Goal: Task Accomplishment & Management: Complete application form

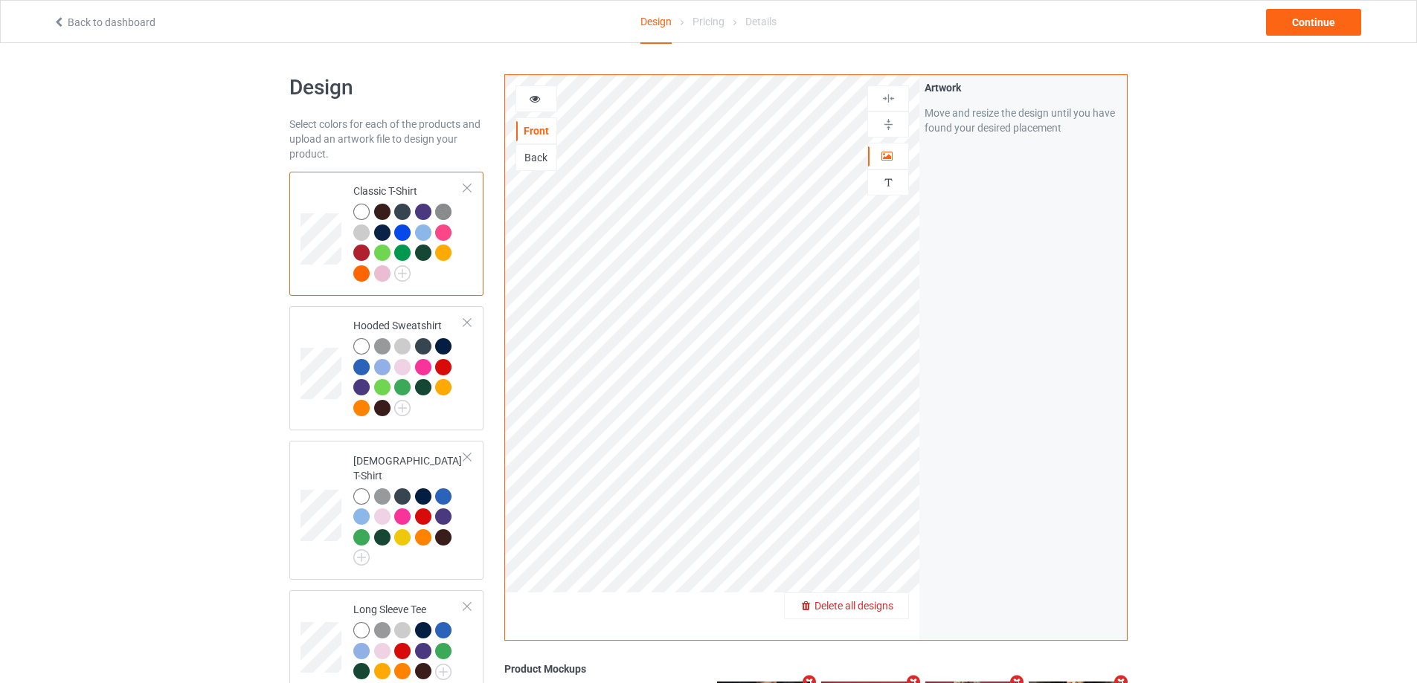
click at [885, 607] on span "Delete all designs" at bounding box center [853, 606] width 79 height 12
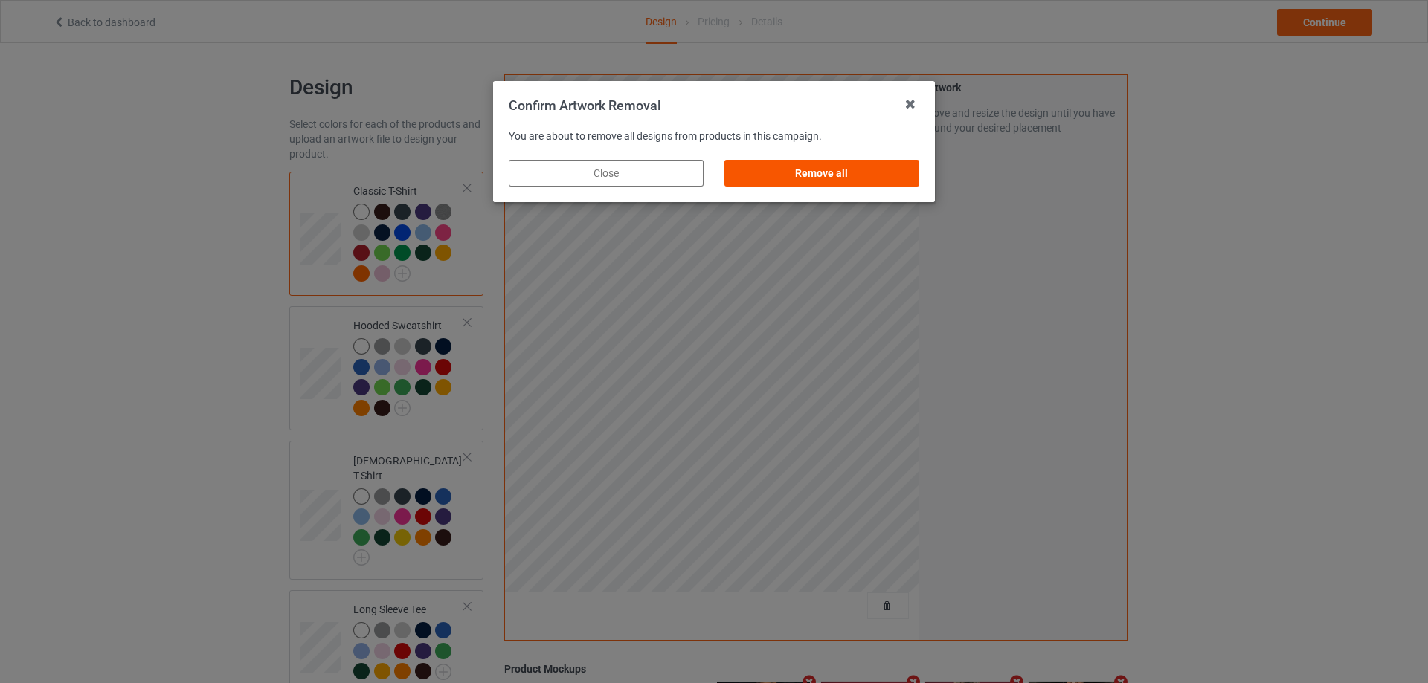
click at [826, 166] on div "Remove all" at bounding box center [821, 173] width 195 height 27
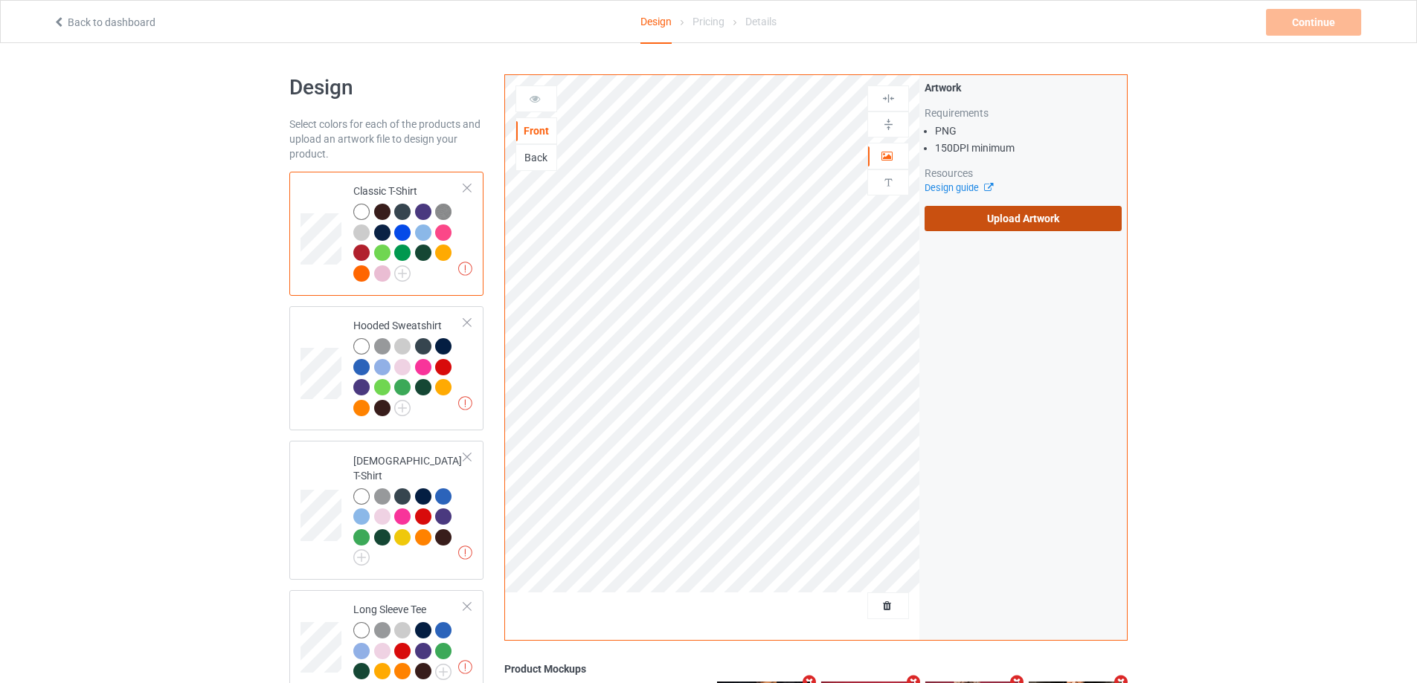
click at [1030, 227] on label "Upload Artwork" at bounding box center [1022, 218] width 197 height 25
click at [0, 0] on input "Upload Artwork" at bounding box center [0, 0] width 0 height 0
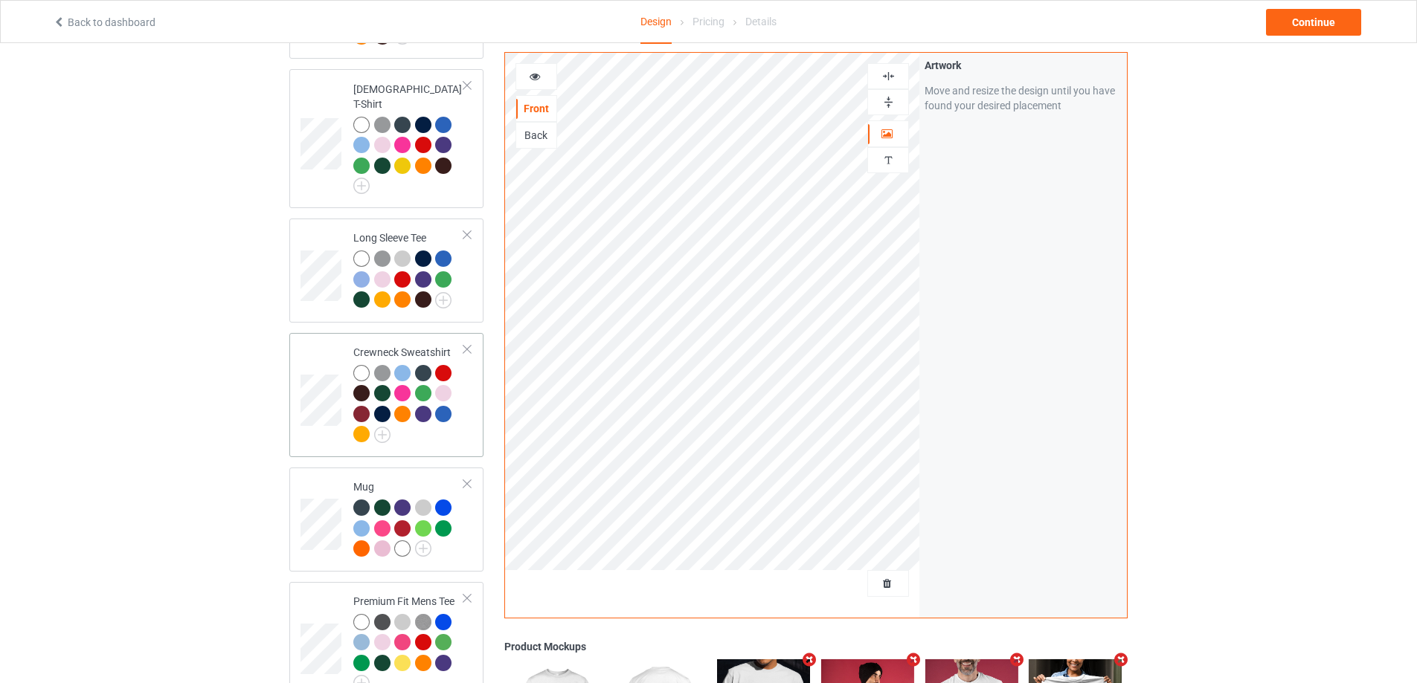
scroll to position [521, 0]
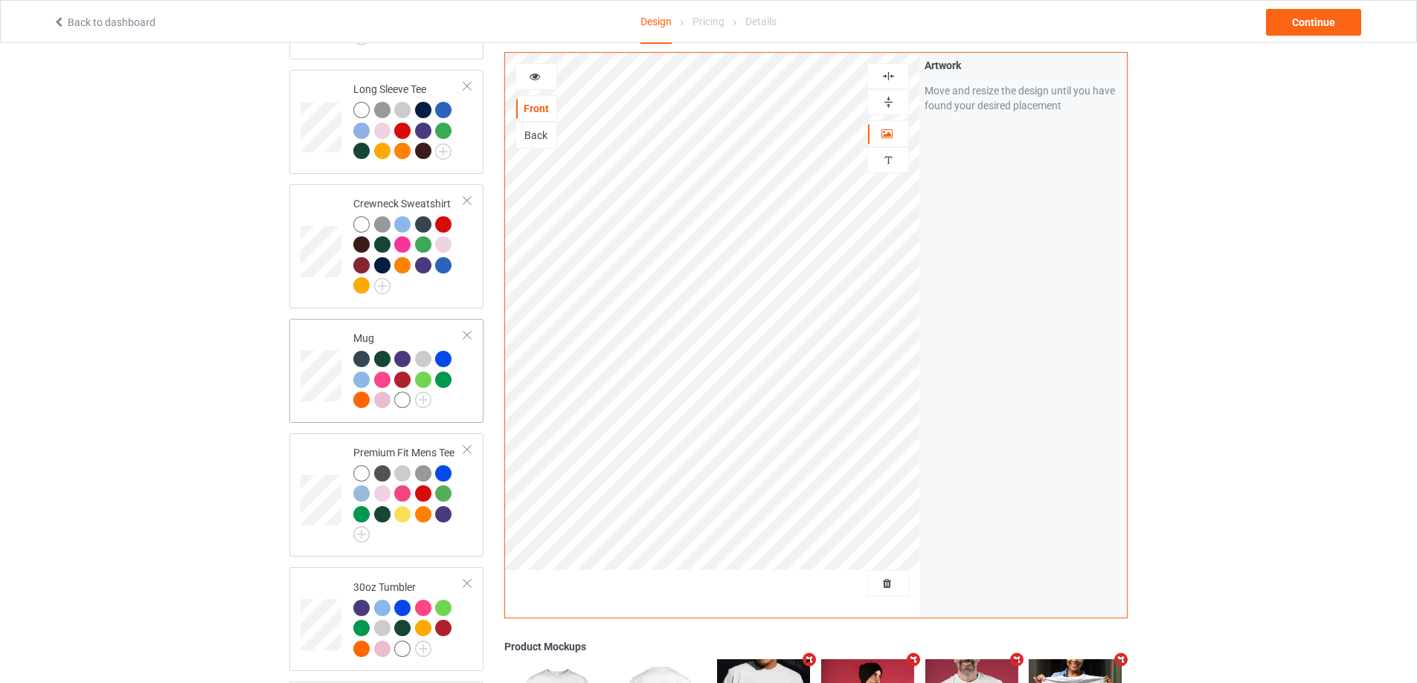
click at [436, 351] on div at bounding box center [443, 359] width 16 height 16
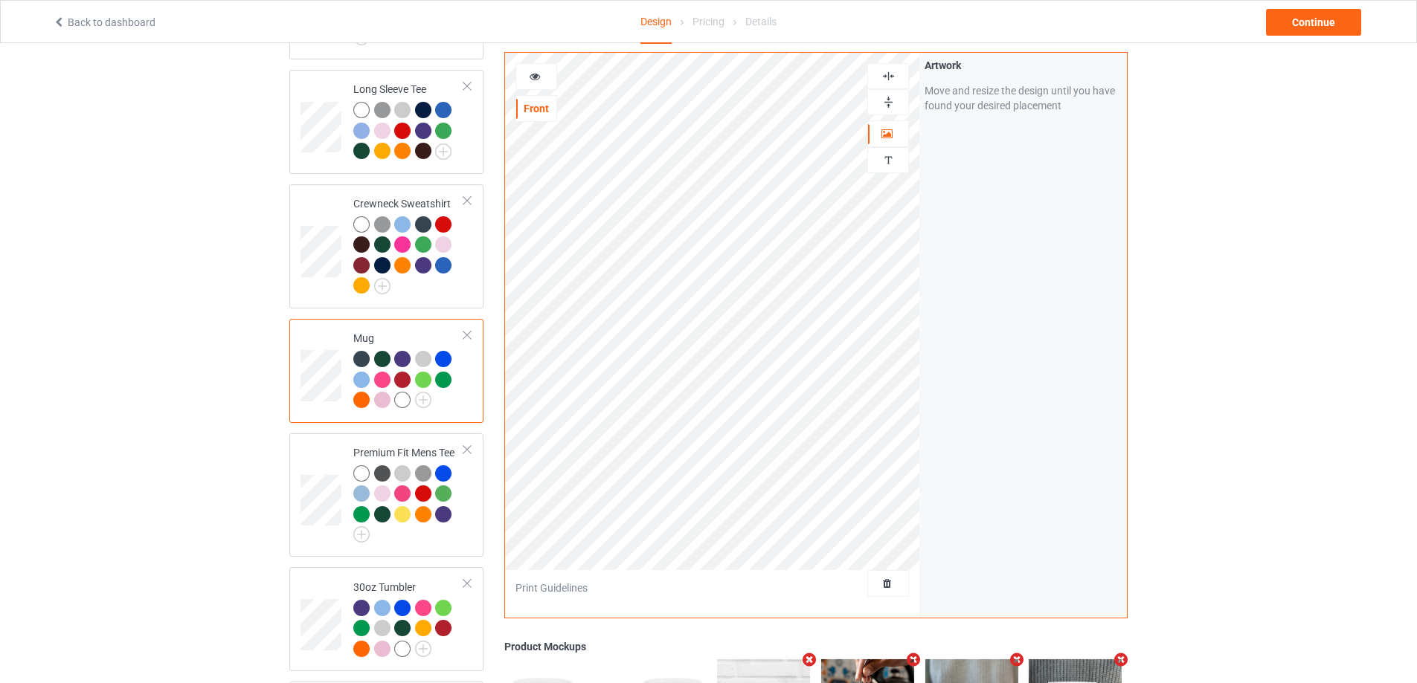
click at [484, 630] on div "Design Select colors for each of the products and upload an artwork file to des…" at bounding box center [386, 240] width 215 height 1395
drag, startPoint x: 469, startPoint y: 630, endPoint x: 486, endPoint y: 610, distance: 25.9
click at [468, 630] on td "30oz Tumbler" at bounding box center [408, 619] width 127 height 92
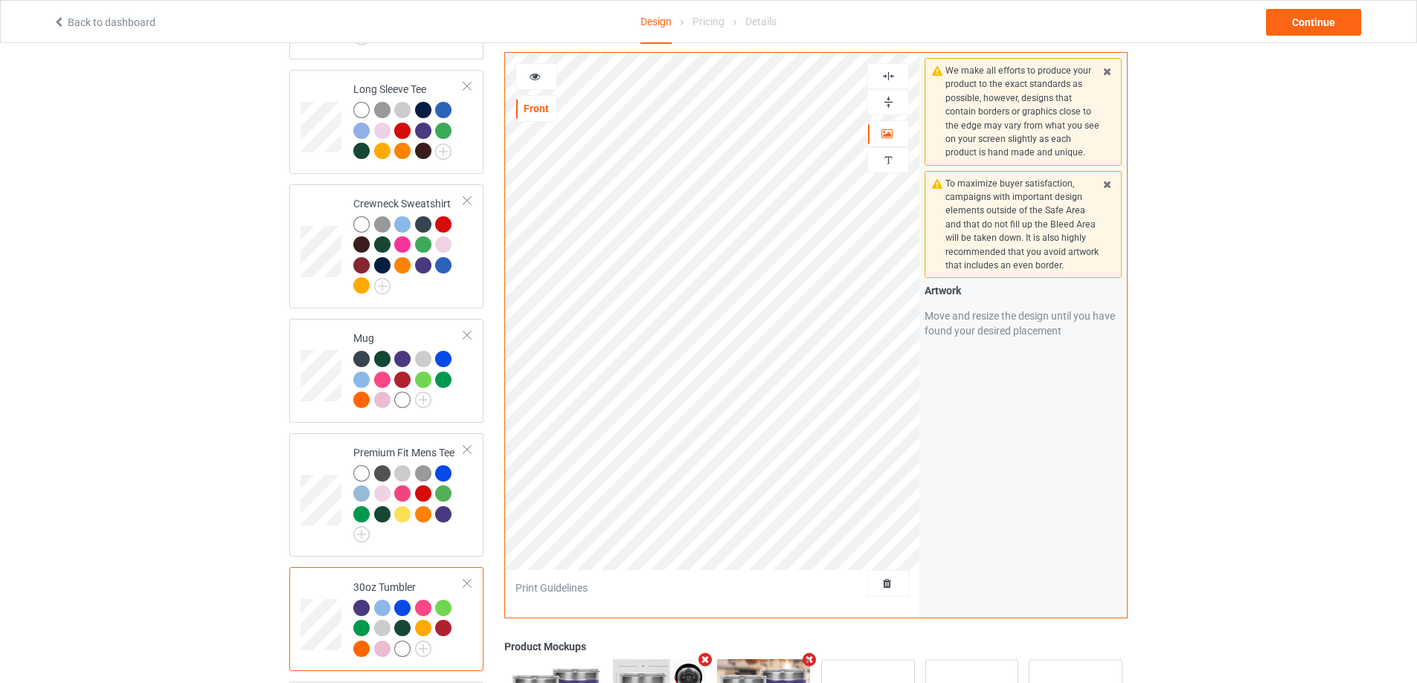
scroll to position [789, 0]
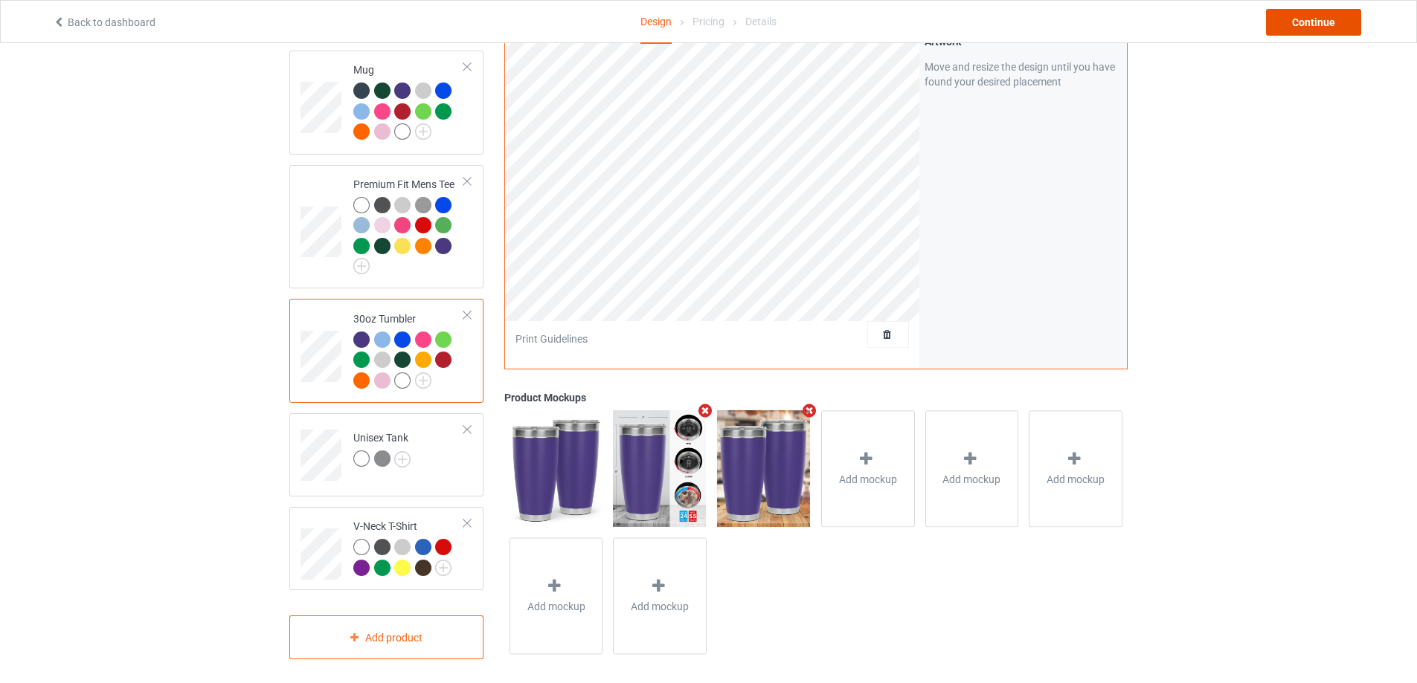
click at [1347, 17] on div "Continue" at bounding box center [1313, 22] width 95 height 27
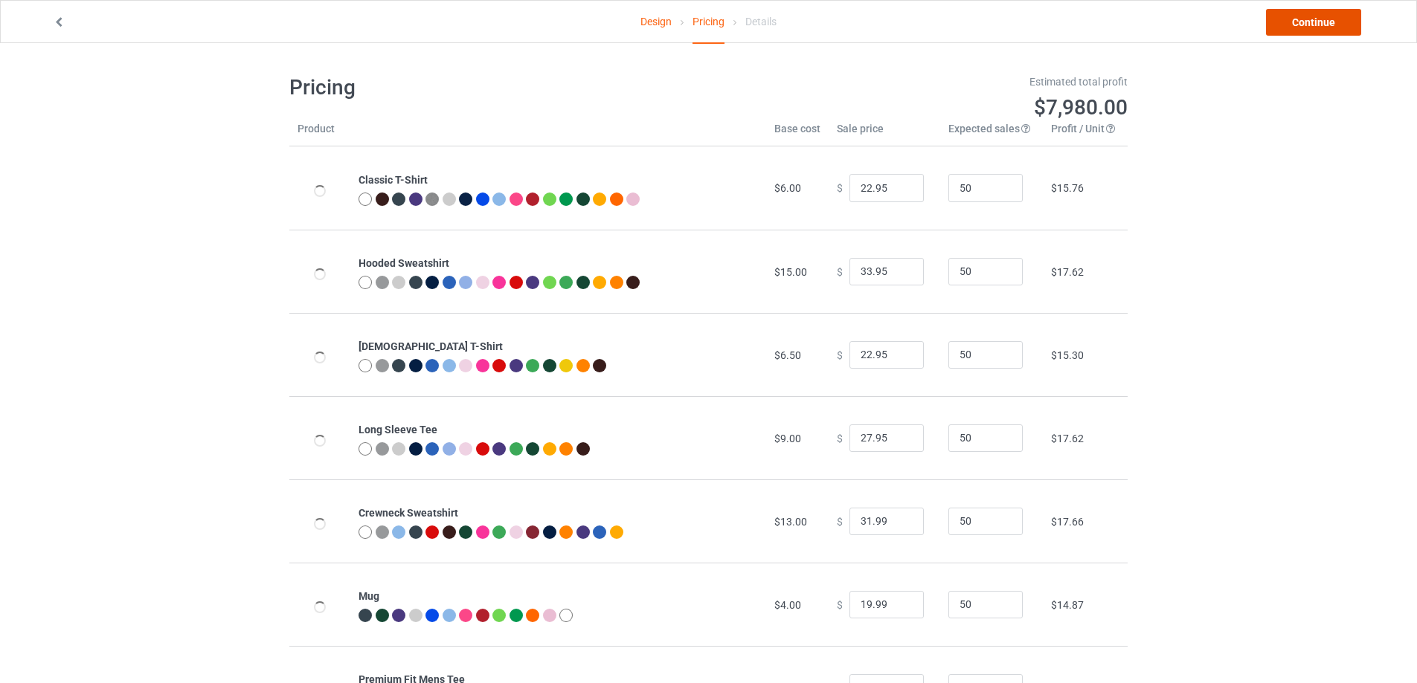
click at [1340, 18] on link "Continue" at bounding box center [1313, 22] width 95 height 27
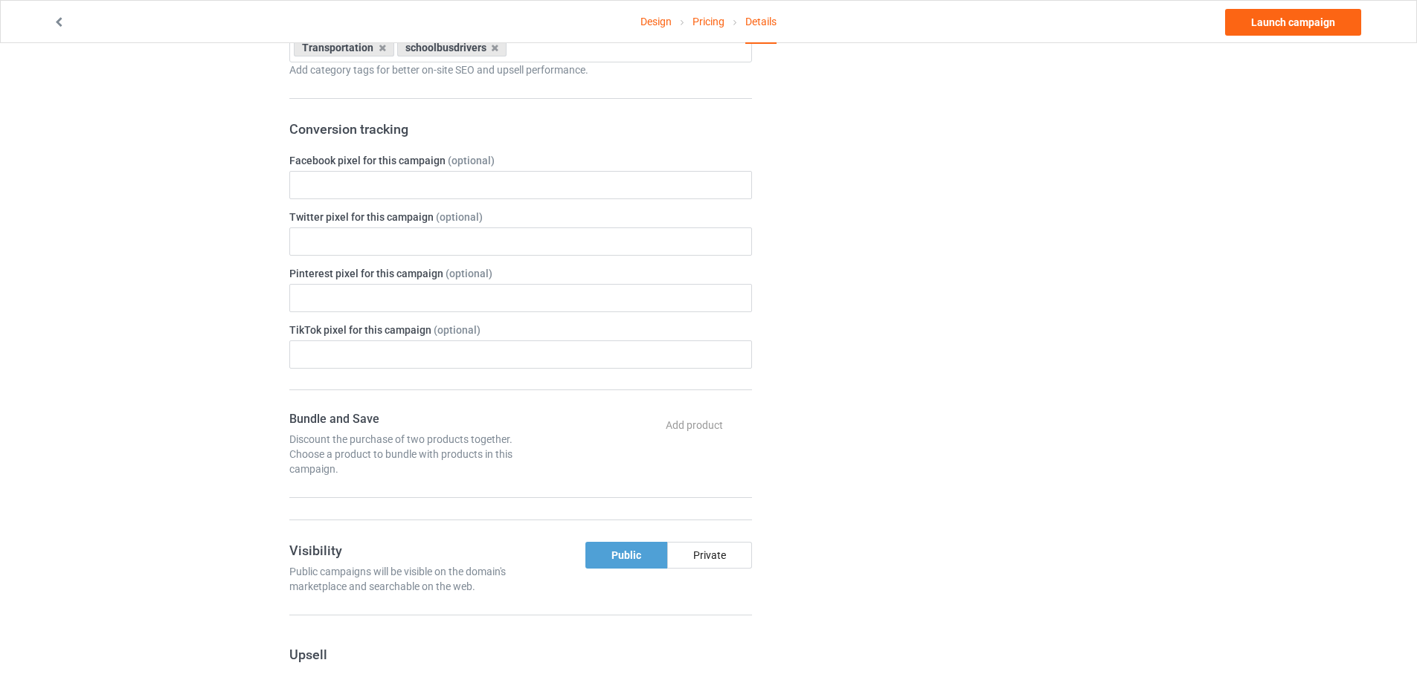
scroll to position [74, 0]
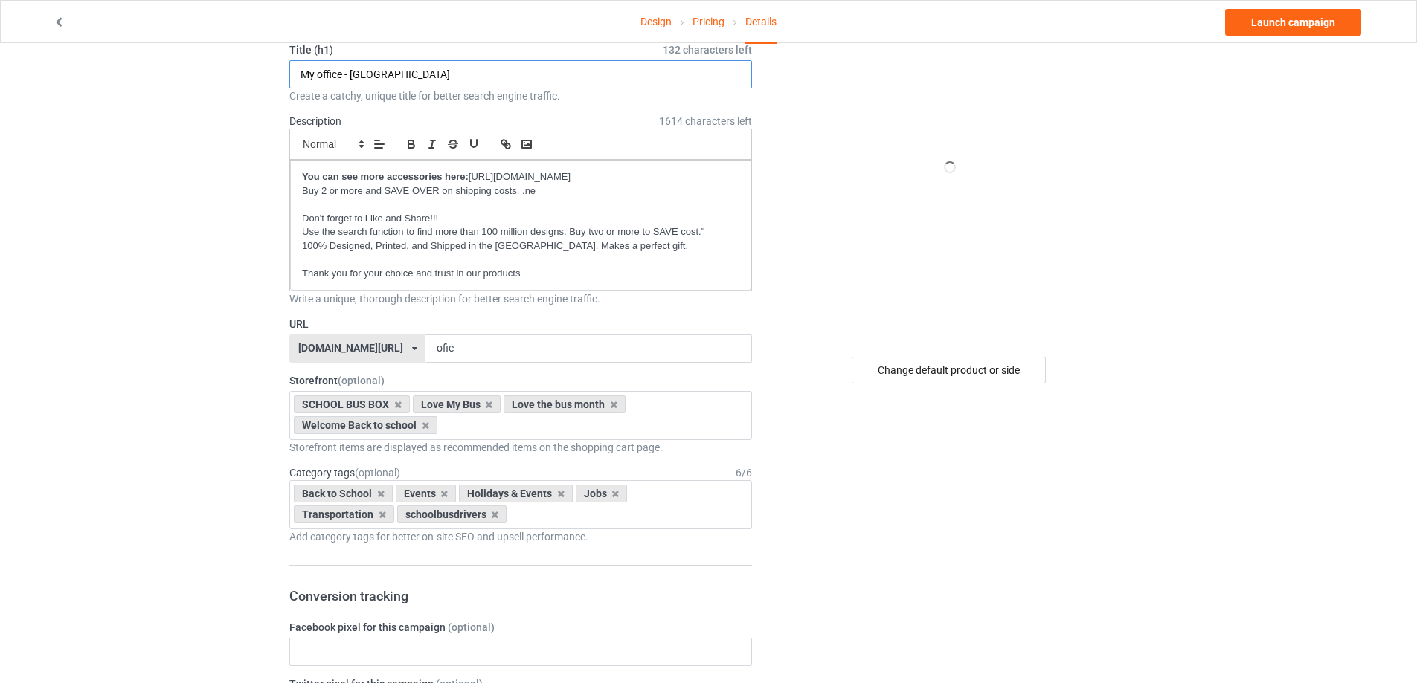
click at [442, 79] on input "My office - [GEOGRAPHIC_DATA]" at bounding box center [520, 74] width 463 height 28
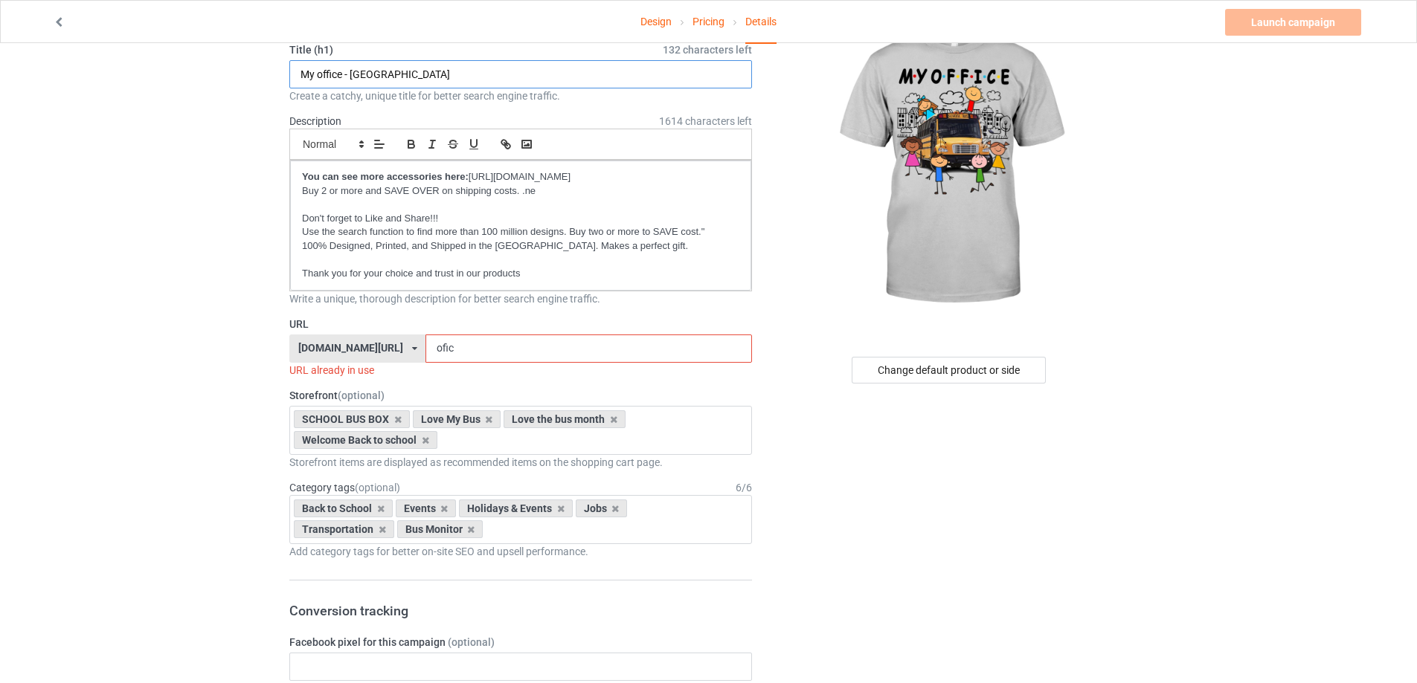
drag, startPoint x: 351, startPoint y: 75, endPoint x: 422, endPoint y: 75, distance: 71.4
click at [422, 75] on input "My office - [GEOGRAPHIC_DATA]" at bounding box center [520, 74] width 463 height 28
type input "My office - C2"
click at [494, 352] on input "ofic" at bounding box center [588, 349] width 326 height 28
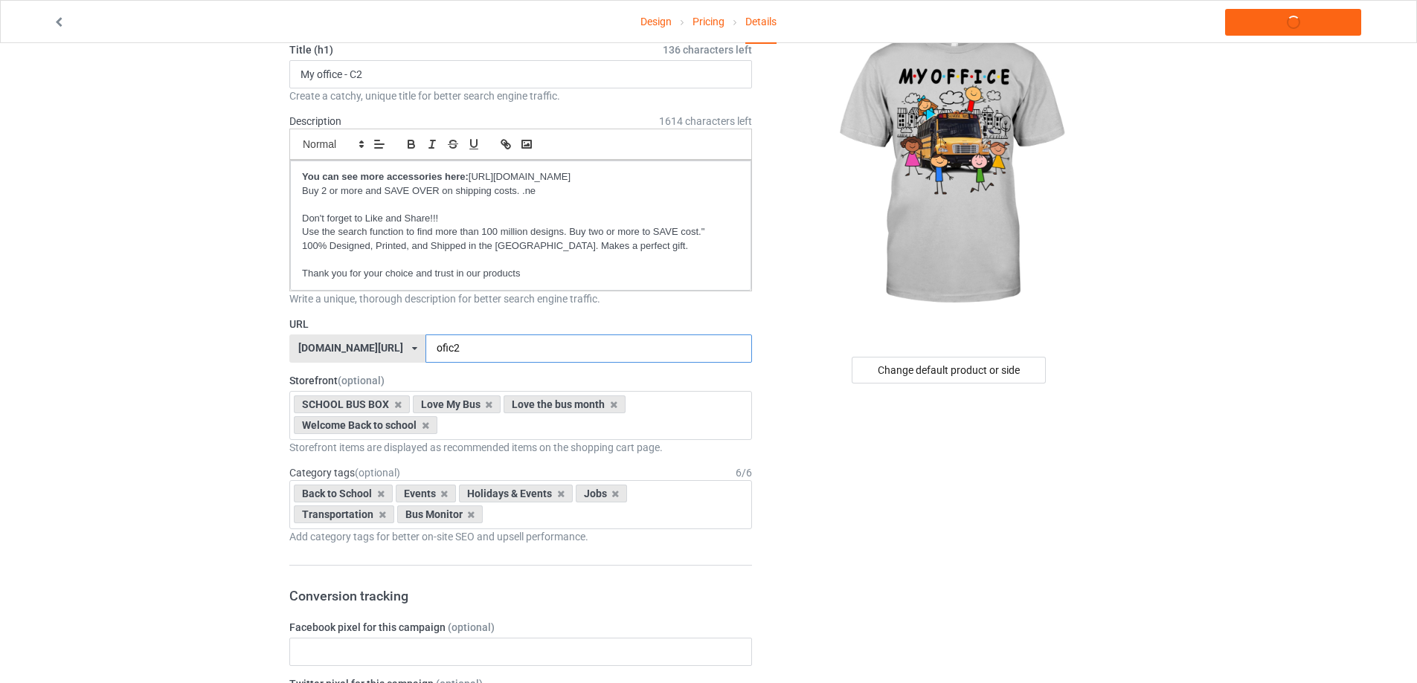
type input "ofic2"
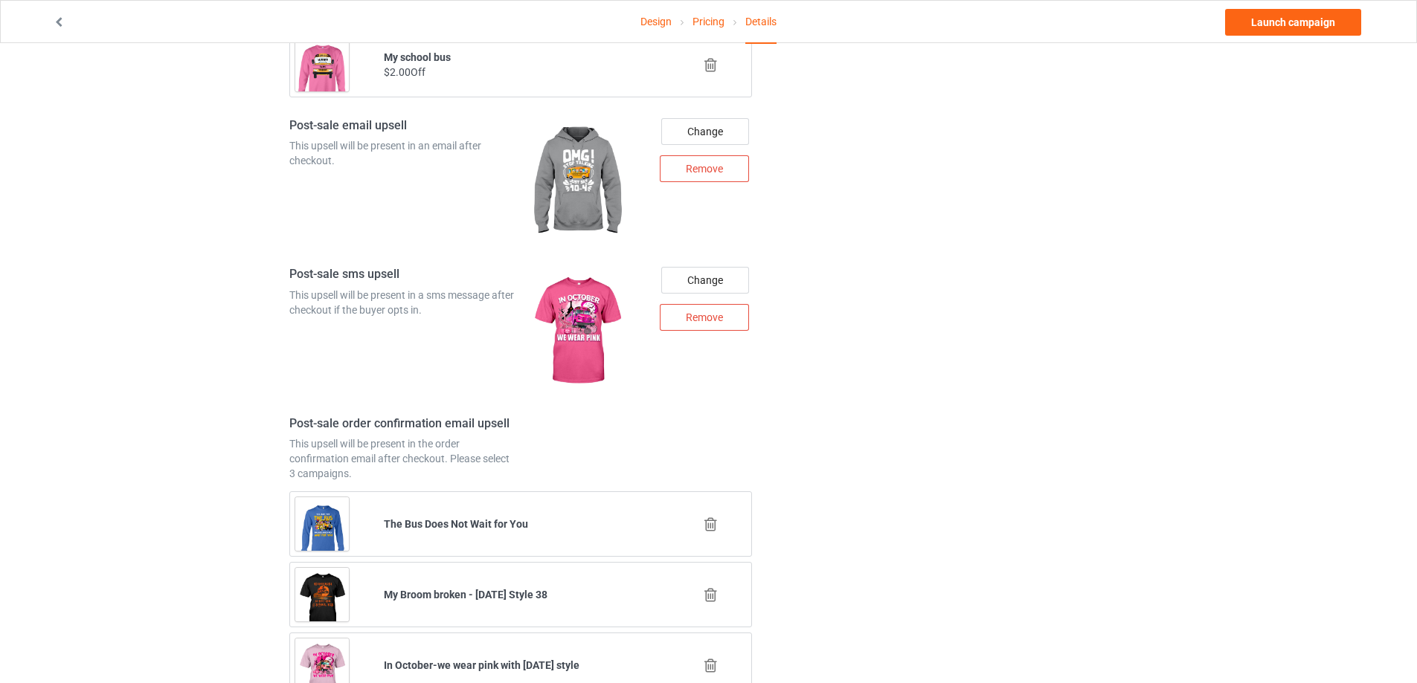
scroll to position [1888, 0]
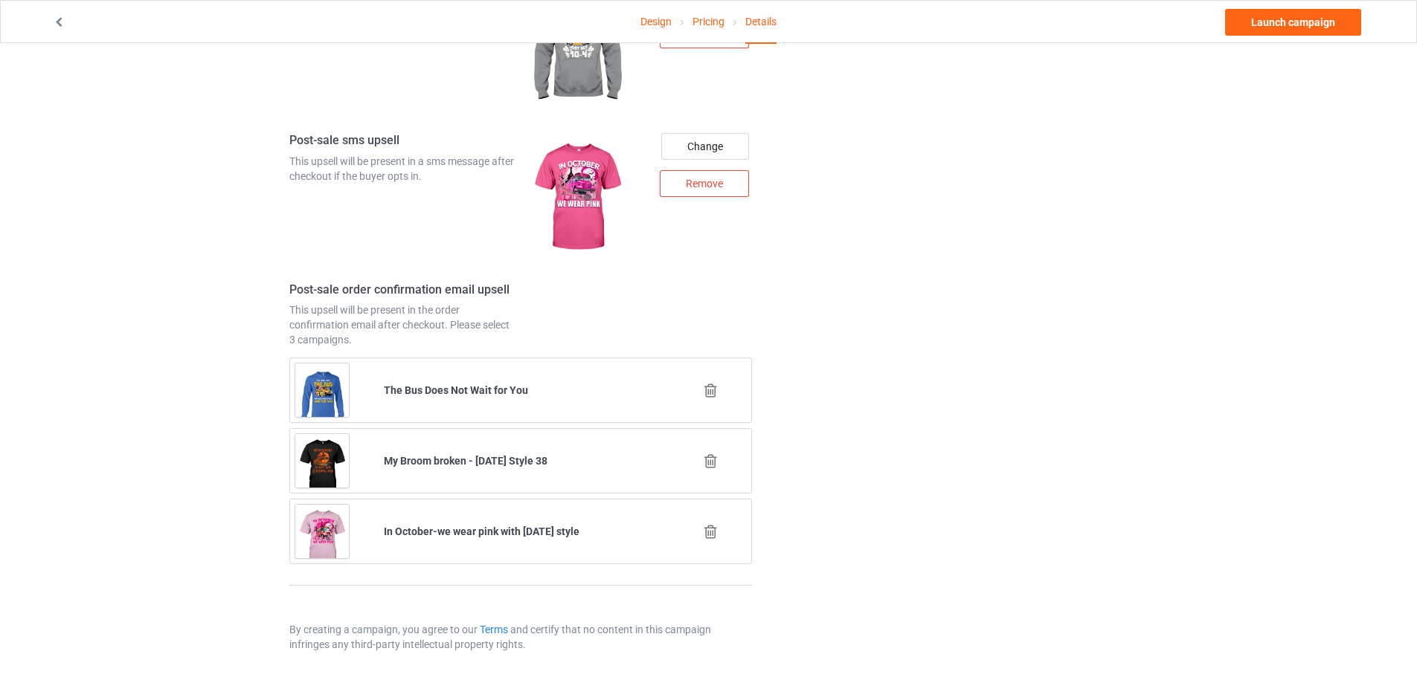
drag, startPoint x: 598, startPoint y: 534, endPoint x: 381, endPoint y: 532, distance: 216.4
click at [381, 532] on div "In October-we wear pink with [DATE] style" at bounding box center [520, 532] width 294 height 36
copy b "In October-we wear pink with [DATE] style"
click at [1280, 30] on link "Launch campaign" at bounding box center [1293, 22] width 136 height 27
